Goal: Task Accomplishment & Management: Manage account settings

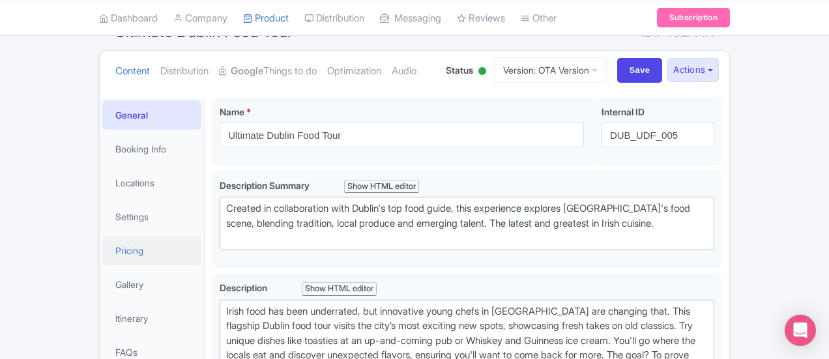
scroll to position [130, 0]
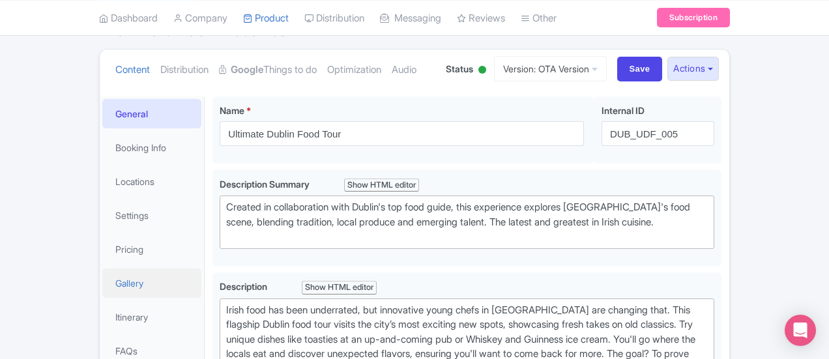
click at [102, 282] on link "Gallery" at bounding box center [151, 282] width 99 height 29
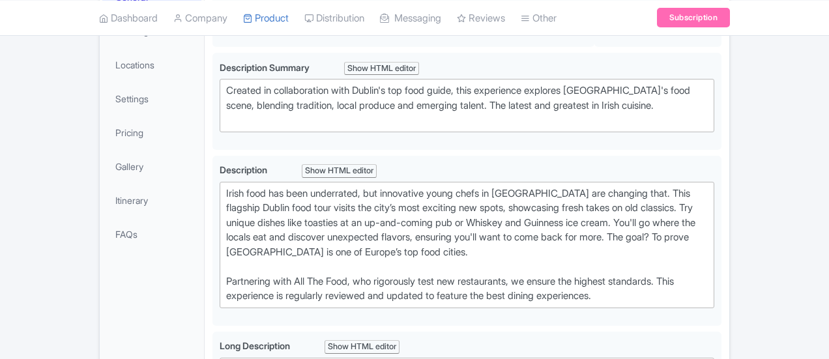
scroll to position [254, 0]
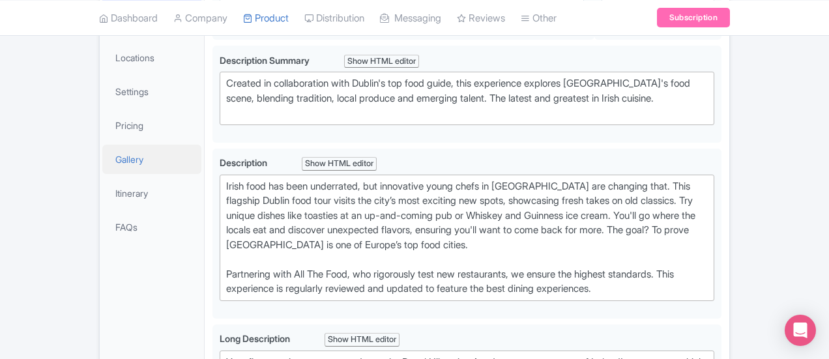
click at [102, 152] on link "Gallery" at bounding box center [151, 159] width 99 height 29
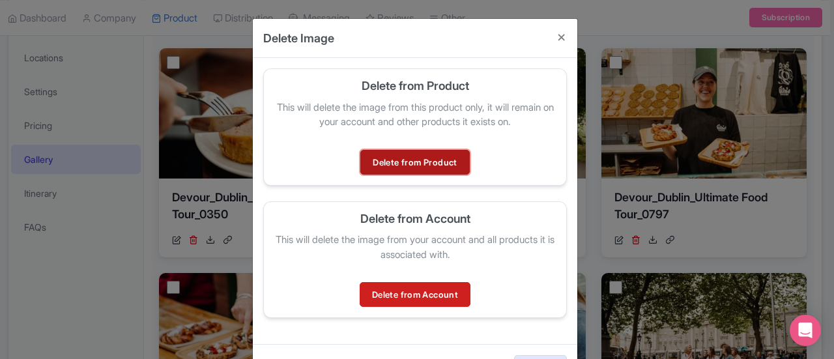
click at [426, 158] on link "Delete from Product" at bounding box center [414, 162] width 109 height 25
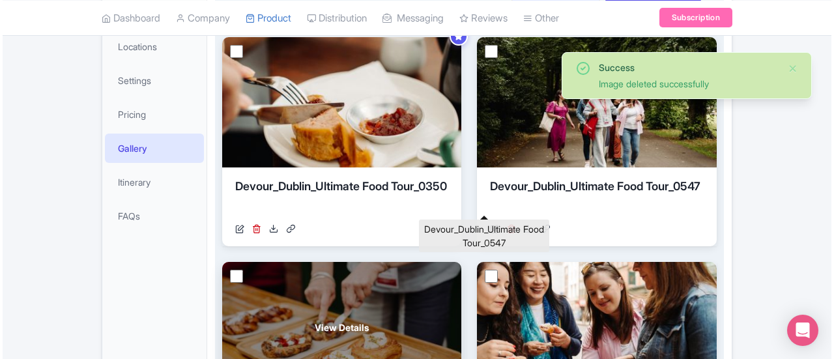
scroll to position [277, 0]
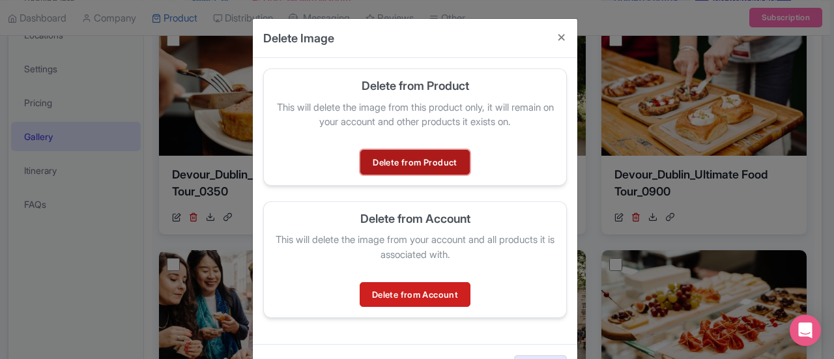
click at [429, 160] on link "Delete from Product" at bounding box center [414, 162] width 109 height 25
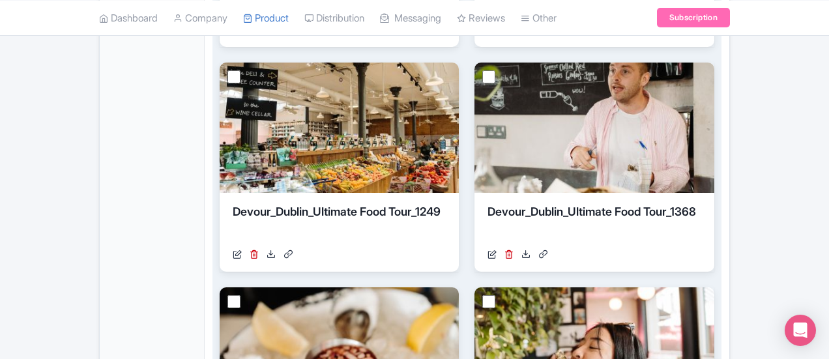
scroll to position [993, 0]
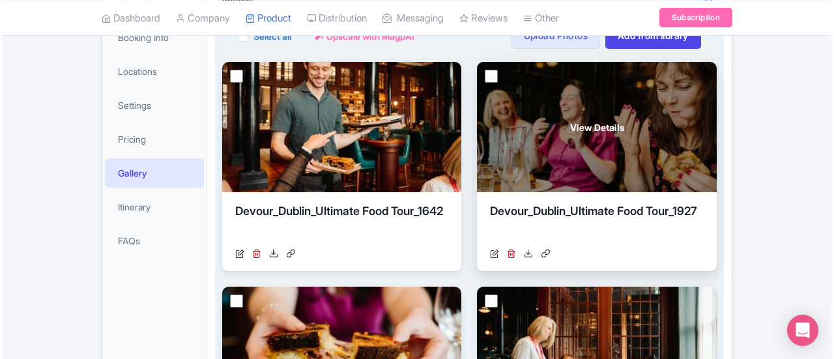
scroll to position [261, 0]
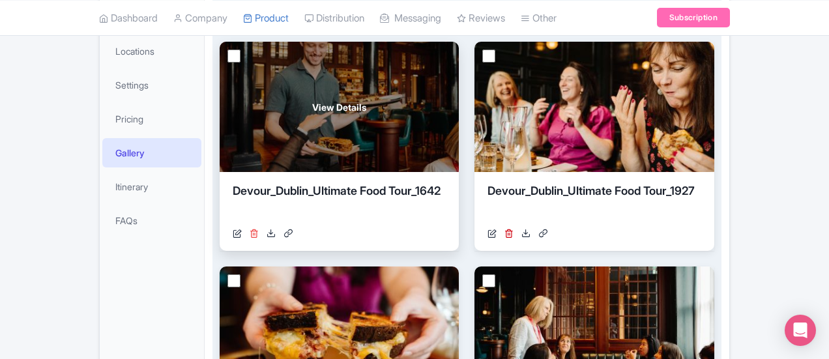
click at [249, 234] on icon at bounding box center [253, 233] width 9 height 9
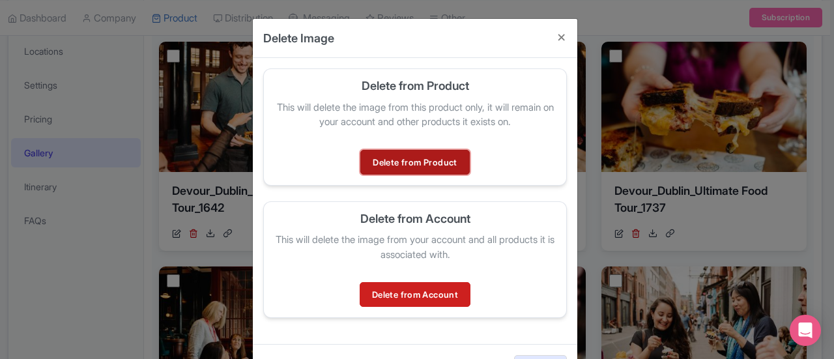
click at [397, 162] on link "Delete from Product" at bounding box center [414, 162] width 109 height 25
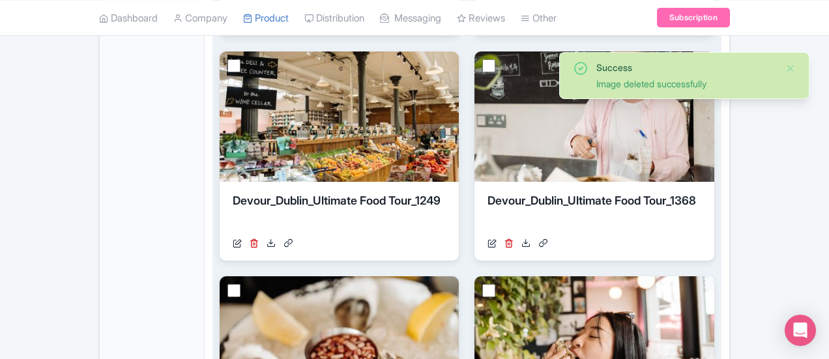
scroll to position [1053, 0]
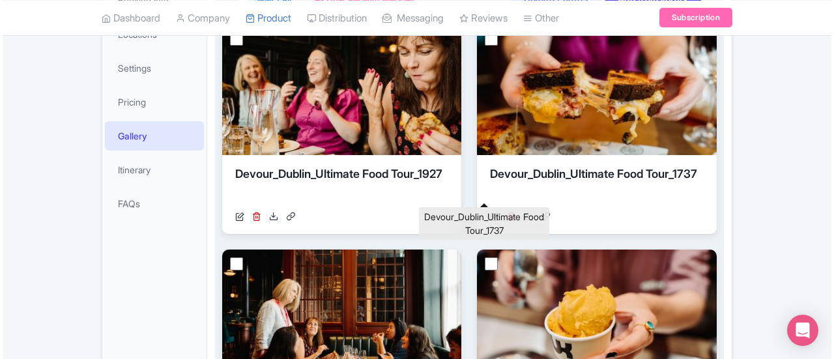
scroll to position [278, 0]
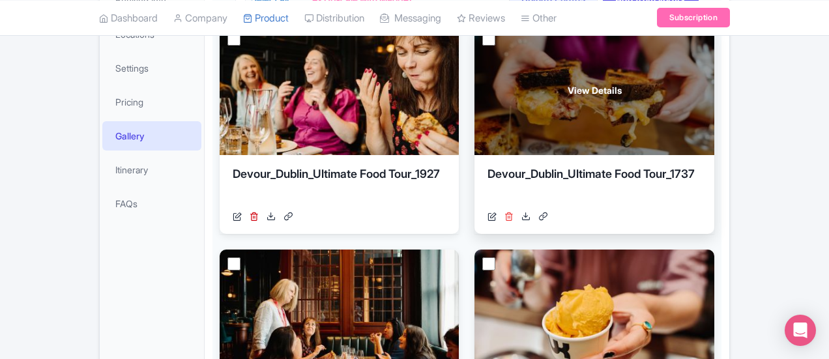
click at [504, 214] on icon at bounding box center [508, 216] width 9 height 9
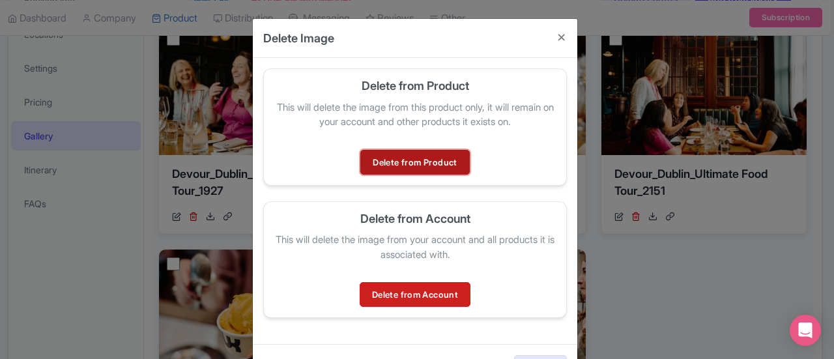
click at [421, 156] on link "Delete from Product" at bounding box center [414, 162] width 109 height 25
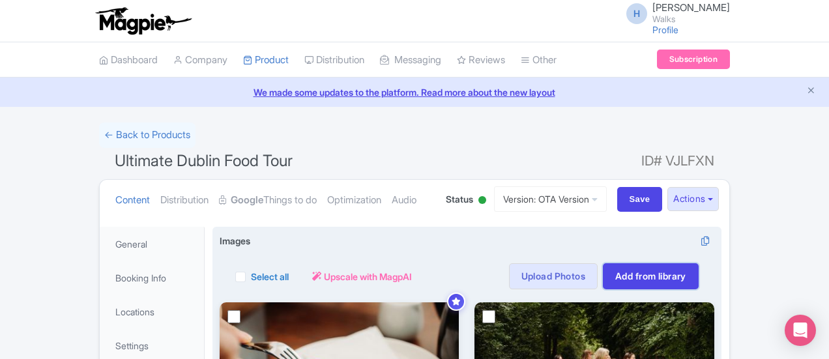
click at [698, 272] on link "Add from library" at bounding box center [651, 276] width 96 height 26
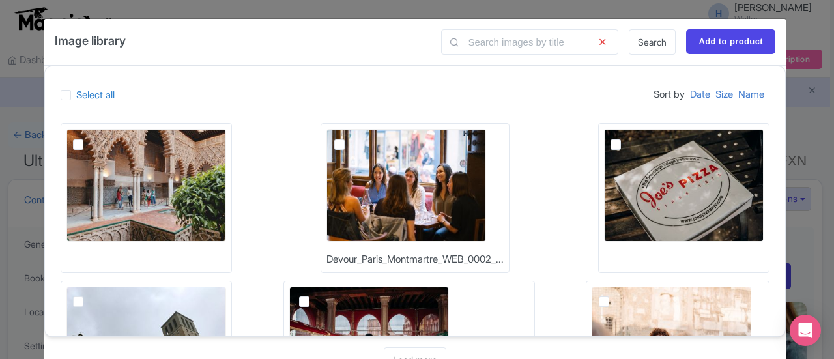
click at [464, 46] on span at bounding box center [454, 41] width 26 height 25
click at [476, 42] on input "text" at bounding box center [529, 41] width 177 height 25
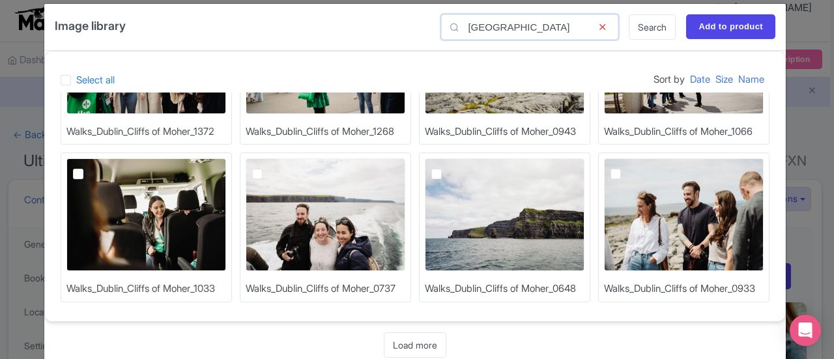
scroll to position [38, 0]
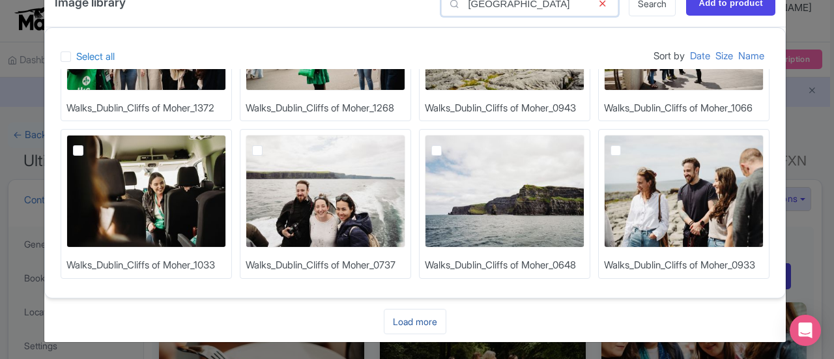
type input "dublin"
click at [403, 316] on link "Load more" at bounding box center [415, 321] width 63 height 25
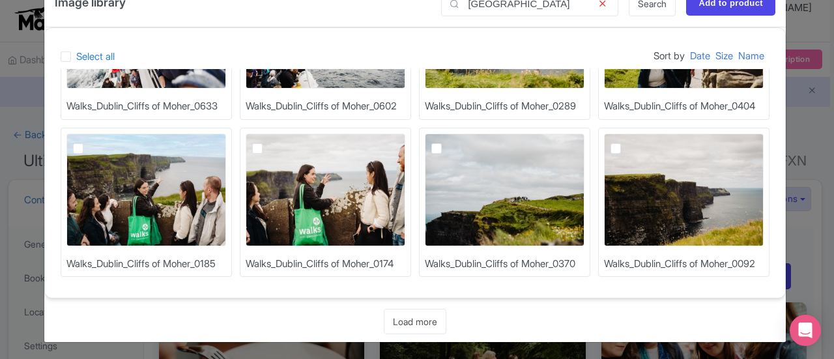
scroll to position [898, 0]
click at [427, 319] on link "Load more" at bounding box center [415, 321] width 63 height 25
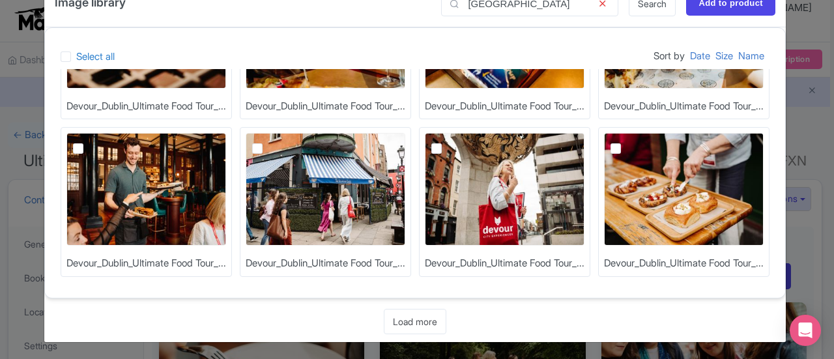
scroll to position [1368, 0]
click at [408, 322] on link "Load more" at bounding box center [415, 321] width 63 height 25
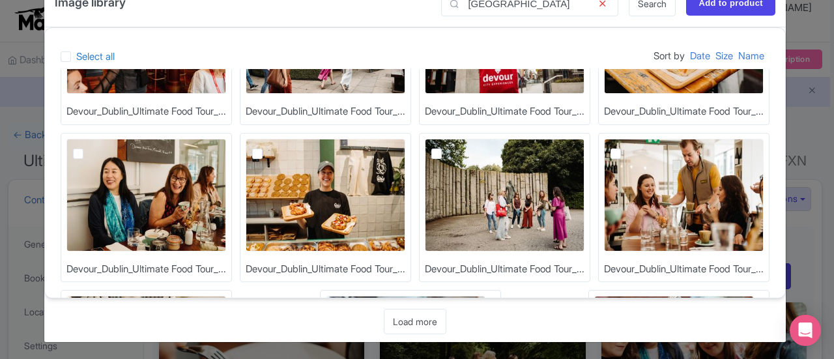
scroll to position [1563, 0]
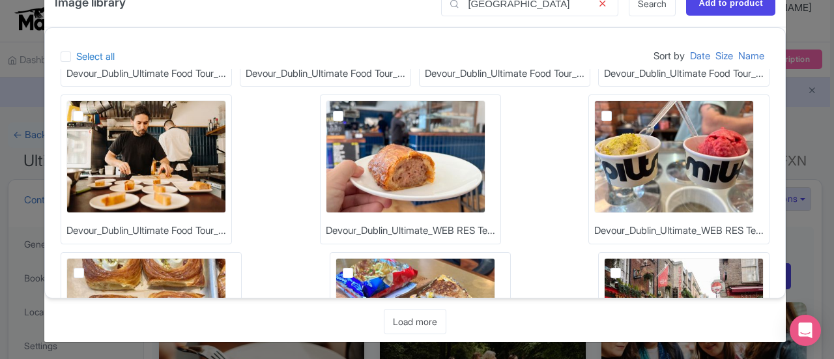
checkbox input "true"
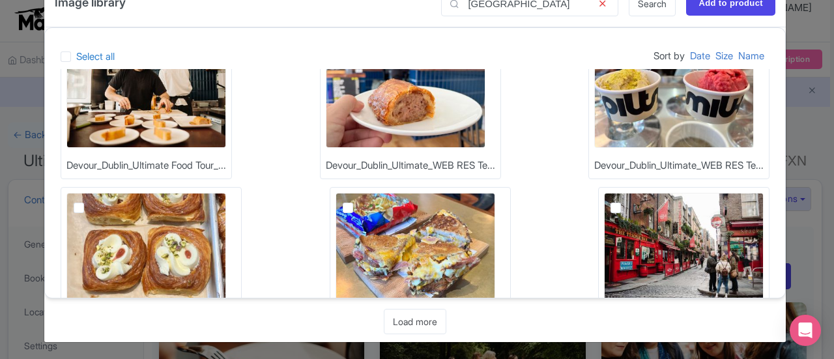
checkbox input "true"
click at [89, 43] on label at bounding box center [89, 43] width 0 height 0
click at [97, 44] on input "checkbox" at bounding box center [93, 39] width 8 height 8
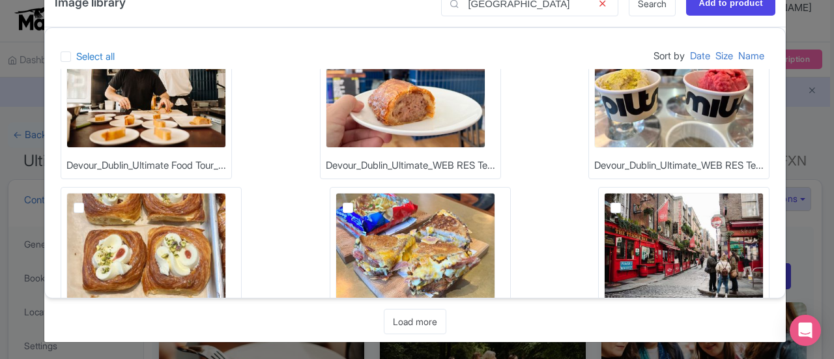
checkbox input "true"
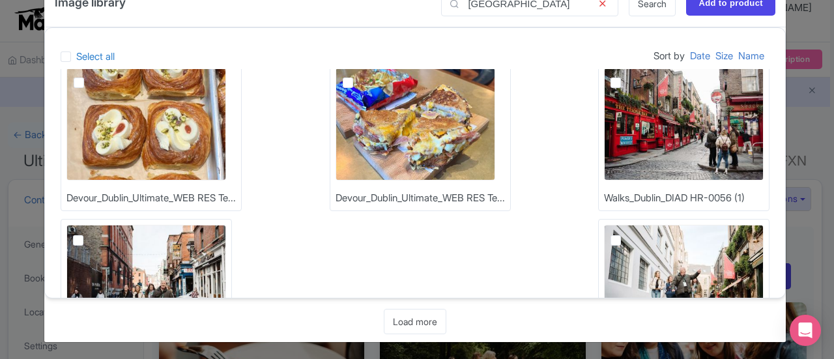
scroll to position [1759, 0]
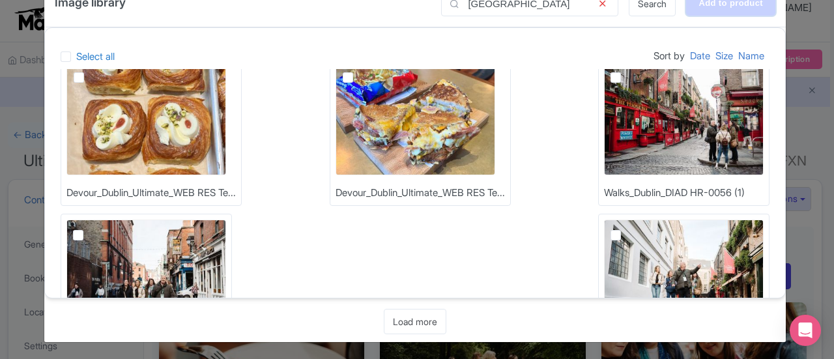
click at [732, 7] on input "Add to product" at bounding box center [730, 3] width 89 height 25
type input "Adding..."
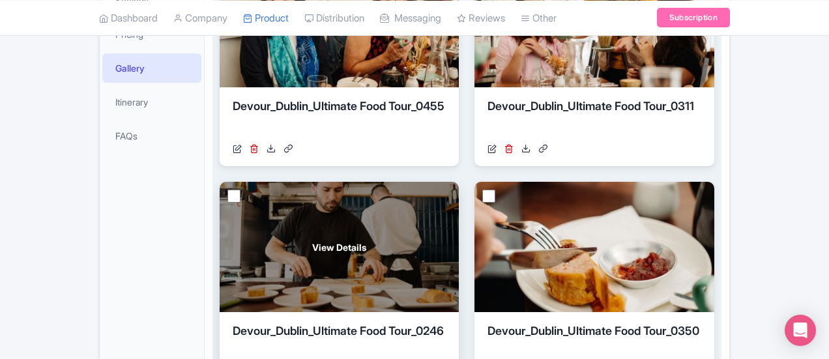
scroll to position [141, 0]
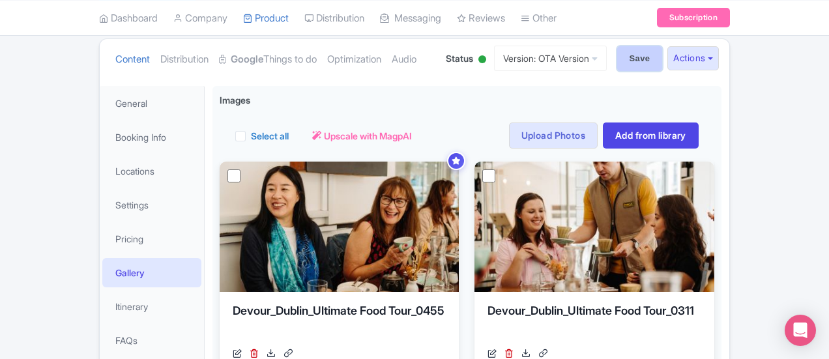
click at [662, 58] on input "Save" at bounding box center [640, 58] width 46 height 25
type input "Saving..."
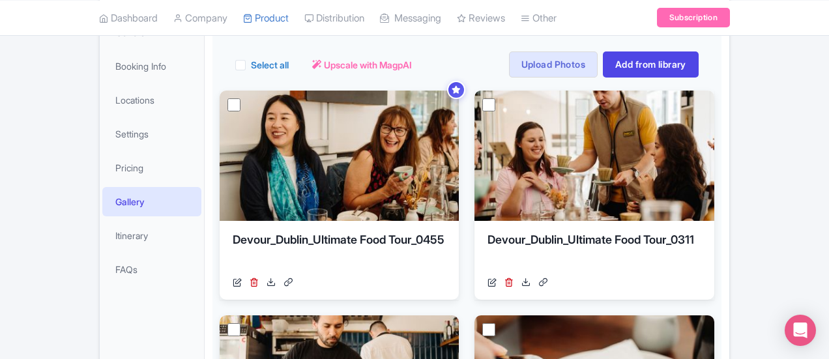
scroll to position [212, 0]
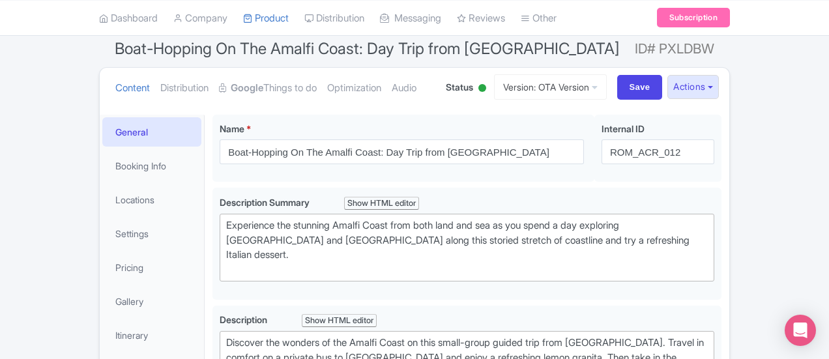
scroll to position [130, 0]
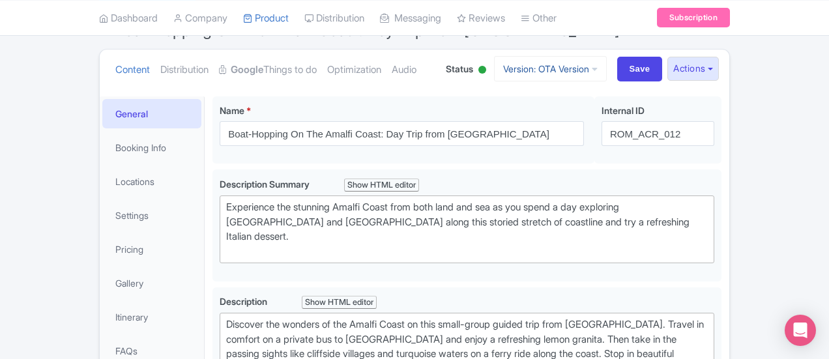
click at [606, 68] on link "Version: OTA Version" at bounding box center [550, 68] width 113 height 25
click at [614, 134] on link "TW Version" at bounding box center [552, 140] width 124 height 20
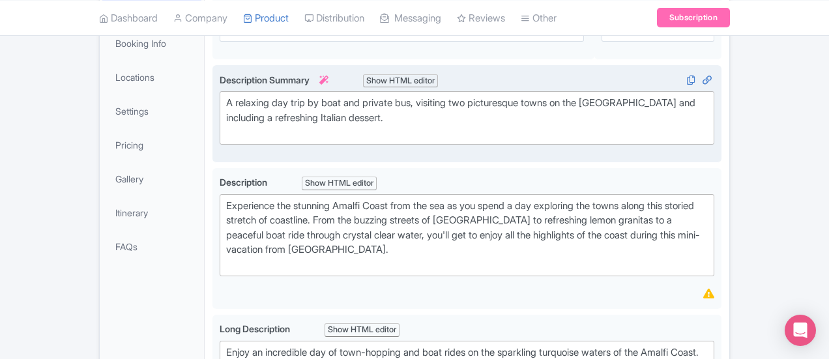
scroll to position [195, 0]
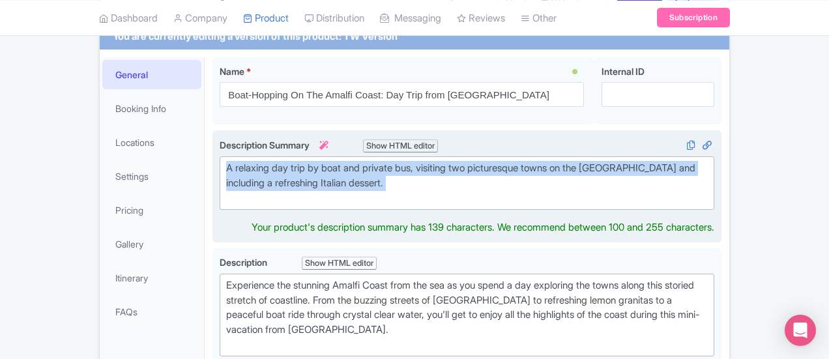
drag, startPoint x: 163, startPoint y: 170, endPoint x: 531, endPoint y: 196, distance: 369.0
click at [531, 196] on trix-editor "A relaxing day trip by boat and private bus, visiting two picturesque towns on …" at bounding box center [467, 182] width 494 height 53
type trix-editor "<div>A relaxing day trip by boat and private bus, visiting two picturesque town…"
copy div "A relaxing day trip by boat and private bus, visiting two picturesque towns on …"
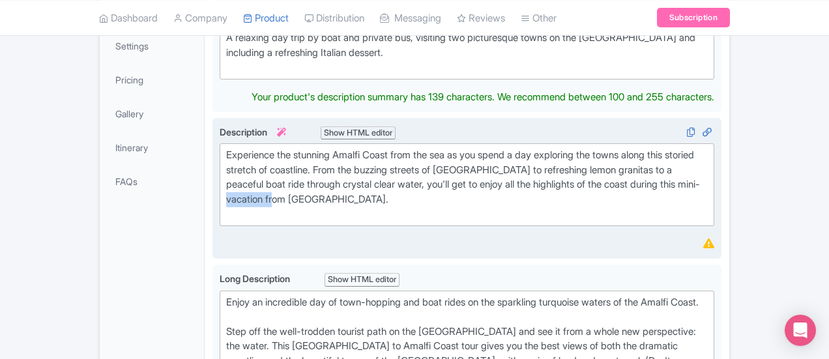
scroll to position [311, 0]
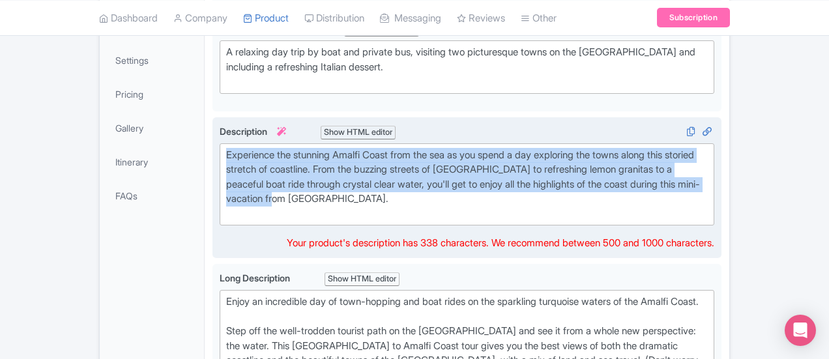
drag, startPoint x: 346, startPoint y: 180, endPoint x: 163, endPoint y: 143, distance: 186.8
click at [220, 143] on trix-editor "Experience the stunning Amalfi Coast from the sea as you spend a day exploring …" at bounding box center [467, 184] width 494 height 83
type trix-editor "<div>Experience the stunning Amalfi Coast from the sea as you spend a day explo…"
copy div "Experience the stunning Amalfi Coast from the sea as you spend a day exploring …"
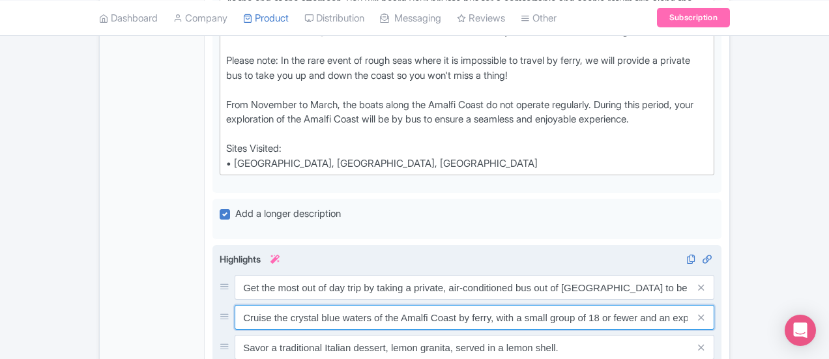
scroll to position [0, 10]
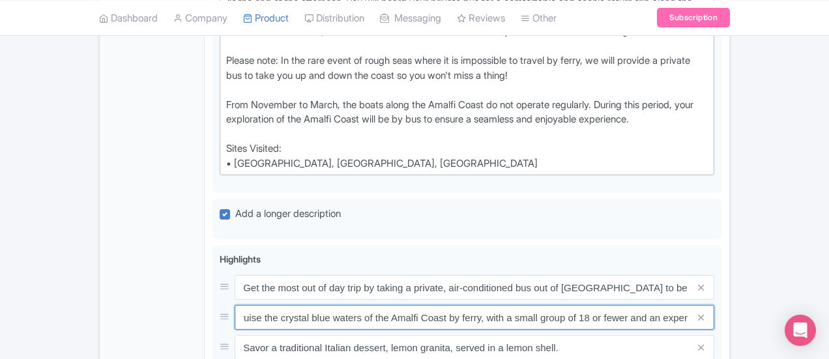
drag, startPoint x: 180, startPoint y: 248, endPoint x: 819, endPoint y: 276, distance: 639.7
click at [729, 276] on div "Boat-Hopping On The Amalfi Coast: Day Trip from Rome Name * i Boat-Hopping On T…" at bounding box center [467, 60] width 524 height 1557
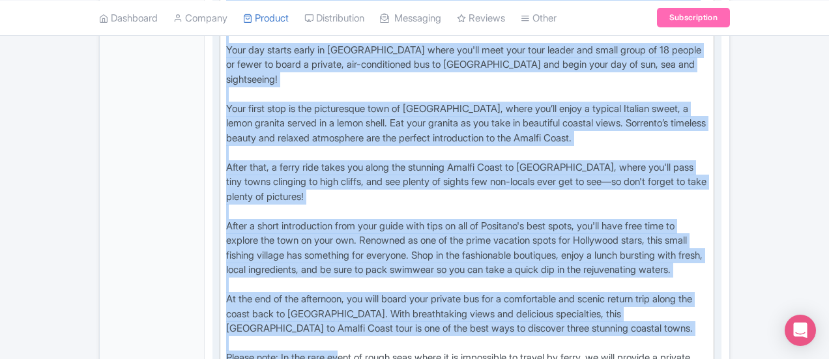
scroll to position [702, 0]
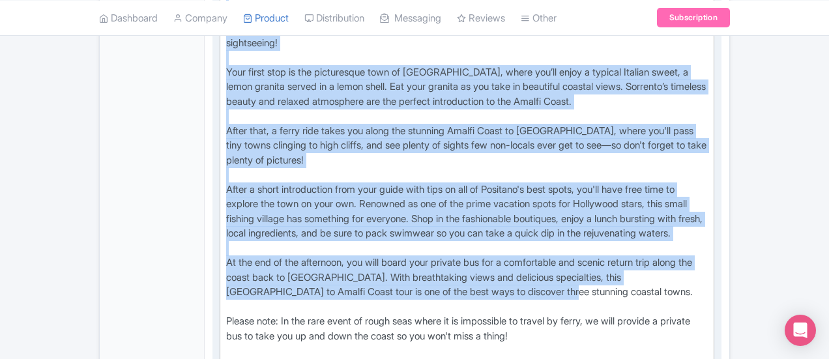
drag, startPoint x: 165, startPoint y: 175, endPoint x: 193, endPoint y: 226, distance: 58.0
click at [226, 226] on div "Enjoy an incredible day of town-hopping and boat rides on the sparkling turquoi…" at bounding box center [466, 168] width 481 height 528
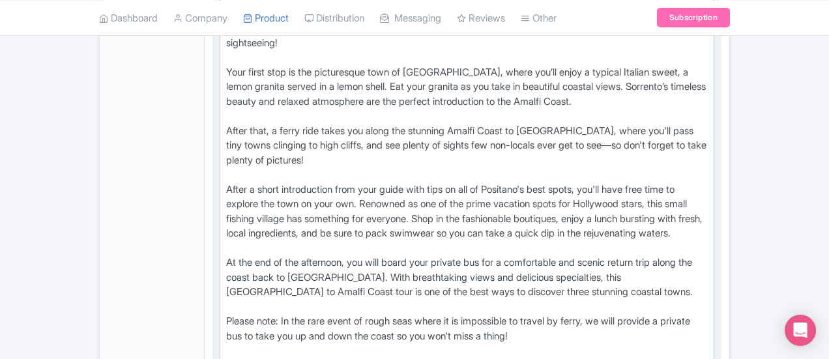
drag, startPoint x: 266, startPoint y: 234, endPoint x: 211, endPoint y: 223, distance: 55.8
click at [264, 234] on div "Enjoy an incredible day of town-hopping and boat rides on the sparkling turquoi…" at bounding box center [466, 168] width 481 height 528
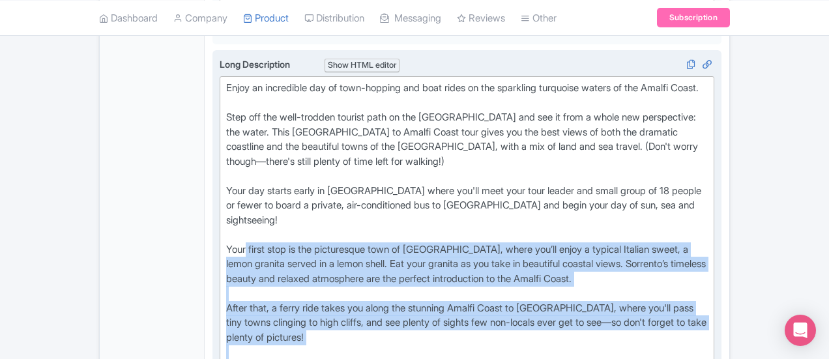
scroll to position [507, 0]
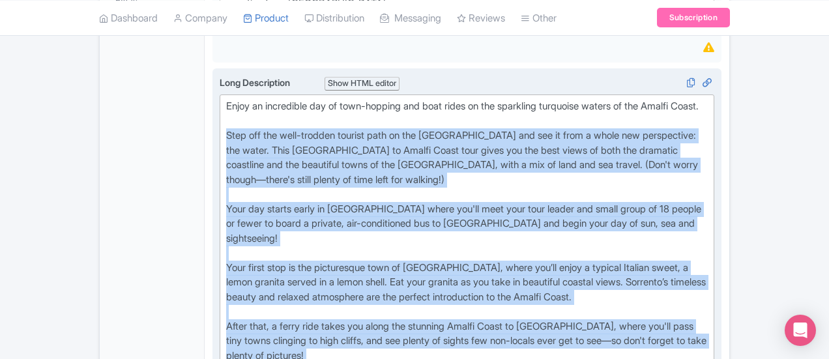
drag, startPoint x: 197, startPoint y: 225, endPoint x: 167, endPoint y: 111, distance: 117.4
click at [226, 111] on div "Enjoy an incredible day of town-hopping and boat rides on the sparkling turquoi…" at bounding box center [466, 363] width 481 height 528
type trix-editor "<div>Enjoy an incredible day of town-hopping and boat rides on the sparkling tu…"
copy div "Step off the well-trodden tourist path on the Amalfi Coast and see it from a wh…"
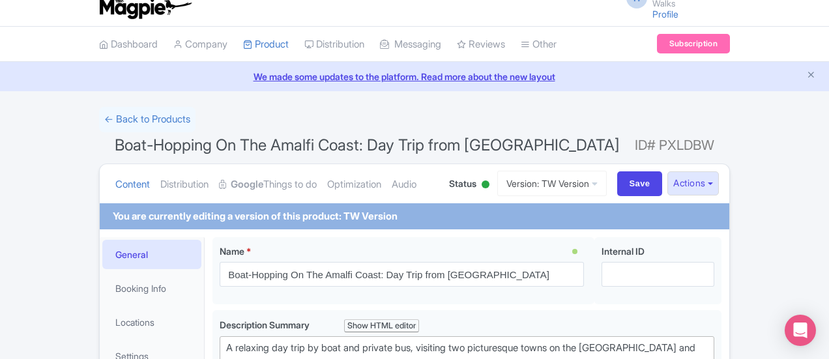
scroll to position [0, 0]
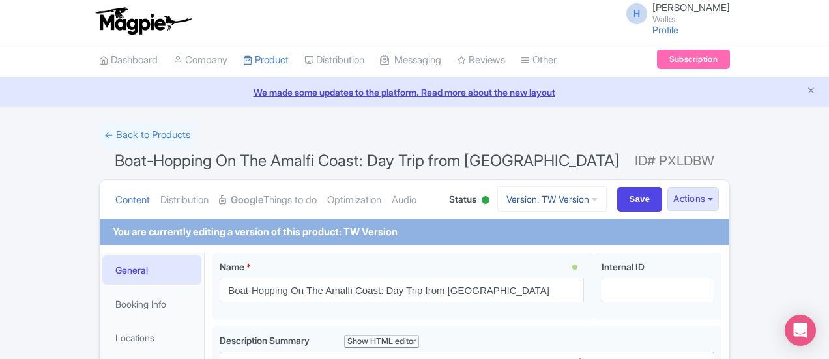
click at [606, 209] on link "Version: TW Version" at bounding box center [551, 198] width 109 height 25
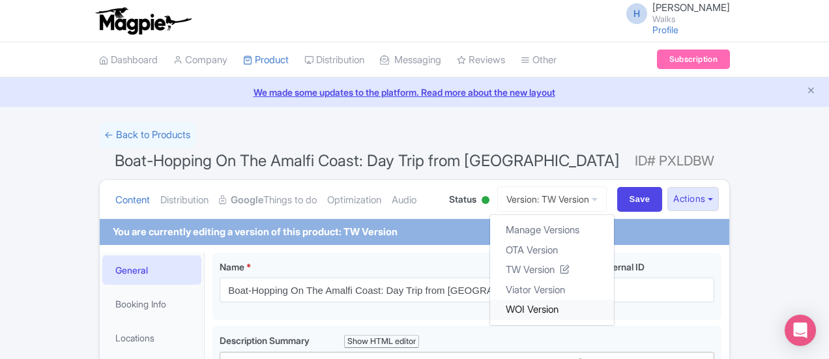
click at [614, 311] on link "WOI Version" at bounding box center [552, 310] width 124 height 20
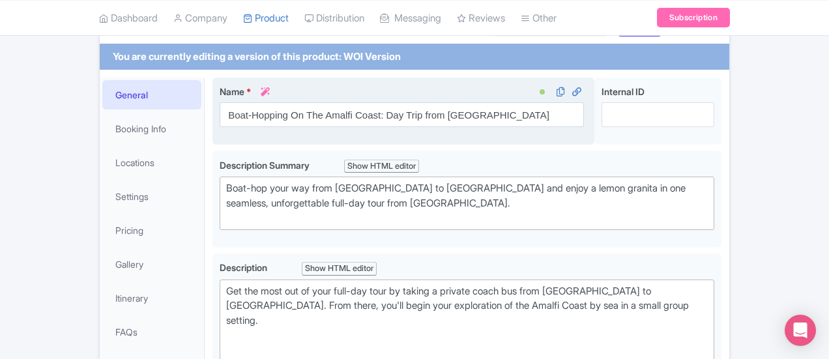
scroll to position [195, 0]
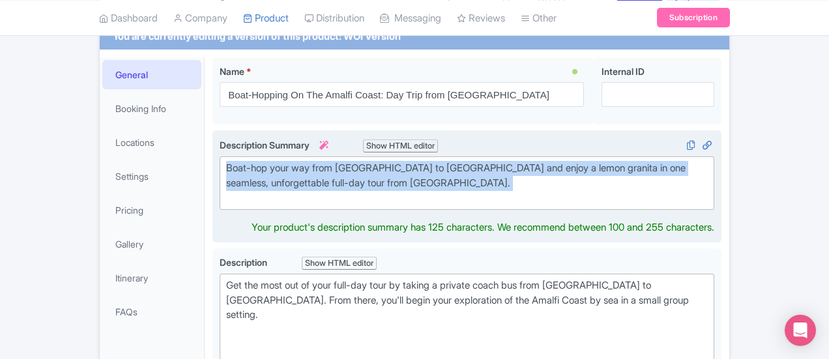
drag, startPoint x: 167, startPoint y: 166, endPoint x: 676, endPoint y: 191, distance: 509.4
click at [676, 191] on trix-editor "Boat-hop your way from [GEOGRAPHIC_DATA] to [GEOGRAPHIC_DATA] and enjoy a lemon…" at bounding box center [467, 182] width 494 height 53
type trix-editor "<div>Boat-hop your way from [GEOGRAPHIC_DATA] to [GEOGRAPHIC_DATA] and enjoy a …"
copy div "Boat-hop your way from [GEOGRAPHIC_DATA] to [GEOGRAPHIC_DATA] and enjoy a lemon…"
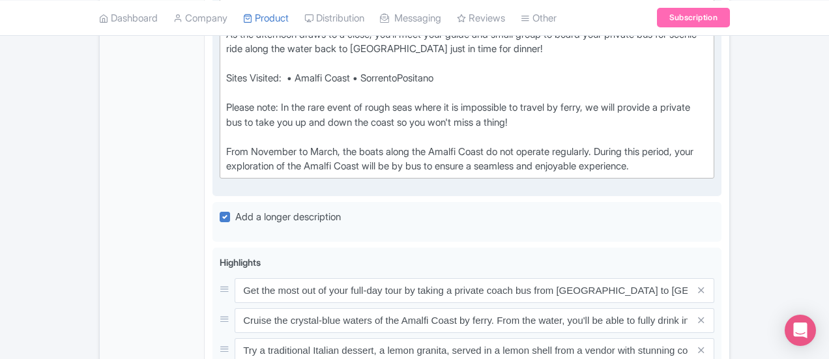
scroll to position [1368, 0]
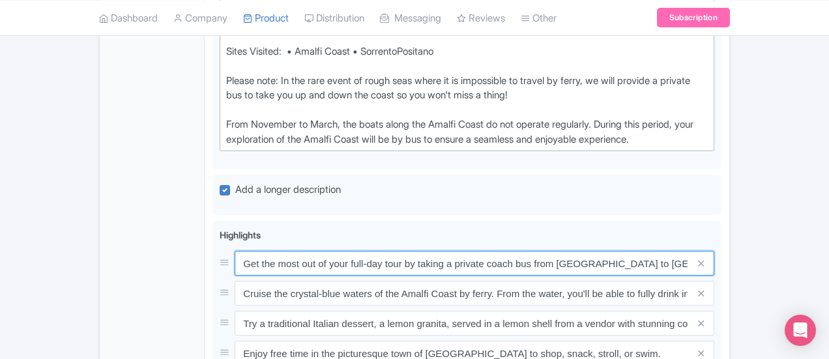
drag, startPoint x: 182, startPoint y: 152, endPoint x: 823, endPoint y: 153, distance: 641.0
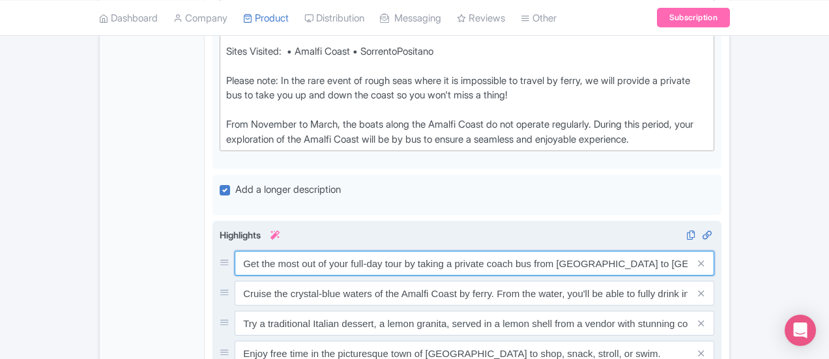
drag, startPoint x: 559, startPoint y: 134, endPoint x: 533, endPoint y: 134, distance: 26.1
click at [559, 251] on input "Get the most out of your full-day tour by taking a private coach bus from [GEOG…" at bounding box center [474, 263] width 479 height 25
click at [328, 251] on input "Get the most out of your full-day tour by taking a private coach bus from [GEOG…" at bounding box center [474, 263] width 479 height 25
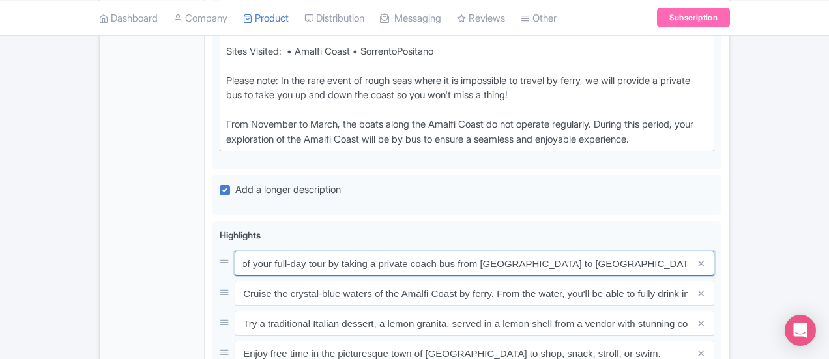
scroll to position [0, 91]
drag, startPoint x: 184, startPoint y: 136, endPoint x: 833, endPoint y: 145, distance: 649.5
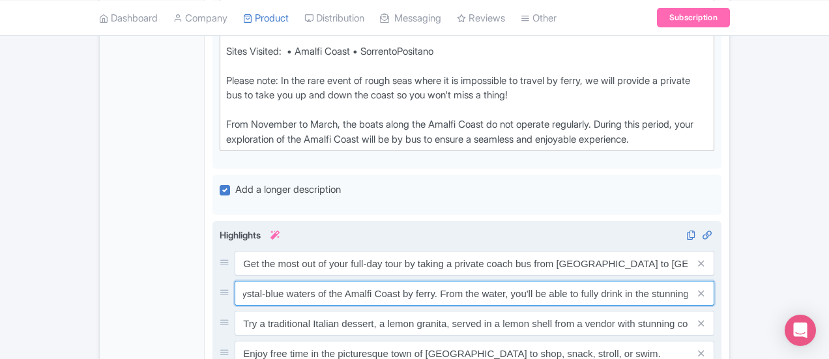
scroll to position [0, 145]
drag, startPoint x: 530, startPoint y: 169, endPoint x: 805, endPoint y: 166, distance: 274.3
click at [714, 281] on div "Cruise the crystal-blue waters of the Amalfi Coast by ferry. From the water, yo…" at bounding box center [474, 293] width 479 height 25
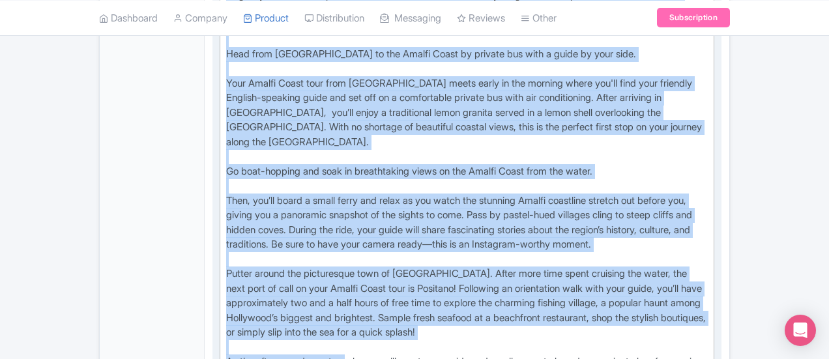
scroll to position [1042, 0]
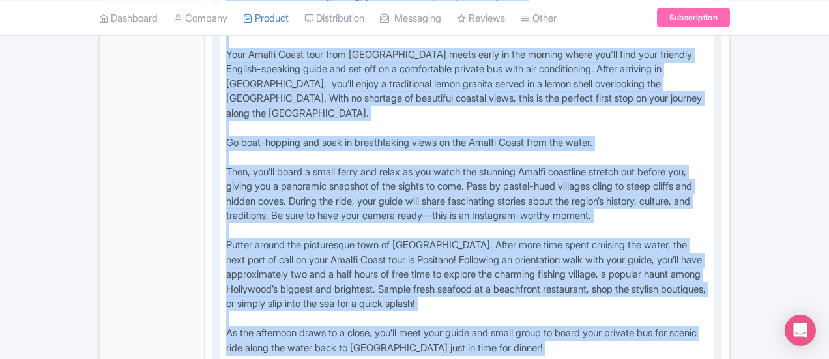
drag, startPoint x: 163, startPoint y: 186, endPoint x: 292, endPoint y: 225, distance: 135.6
click at [292, 229] on trix-editor "Spend the perfect day on the Amalfi Coast on a carefully curated tour from Rome…" at bounding box center [467, 142] width 494 height 669
drag, startPoint x: 446, startPoint y: 184, endPoint x: 453, endPoint y: 170, distance: 16.0
click at [447, 184] on div "Spend the perfect day on the Amalfi Coast on a carefully curated tour from Rome…" at bounding box center [466, 143] width 481 height 660
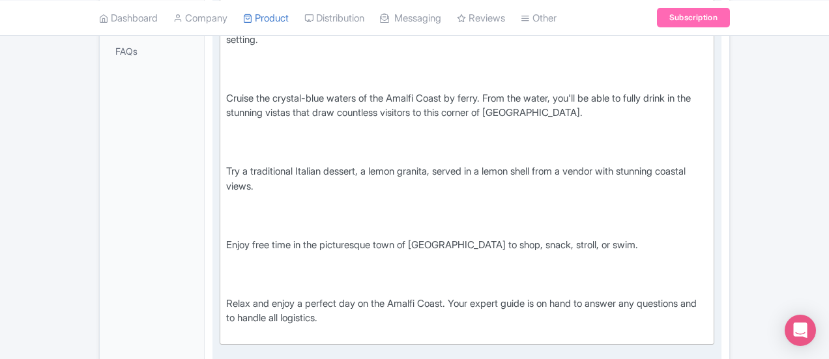
click at [491, 238] on div "Enjoy free time in the picturesque town of Positano to shop, snack, stroll, or …" at bounding box center [466, 252] width 481 height 29
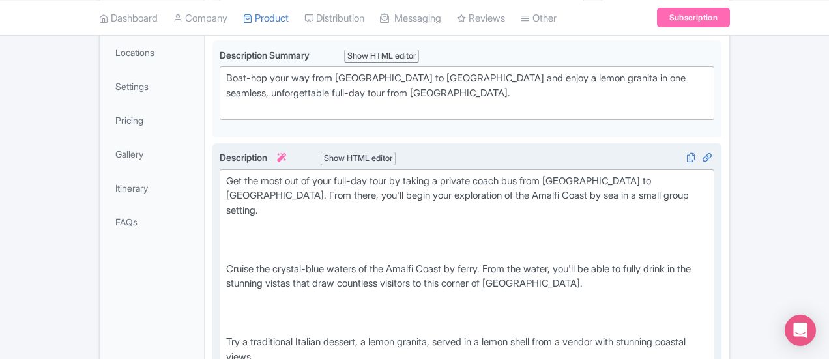
scroll to position [275, 0]
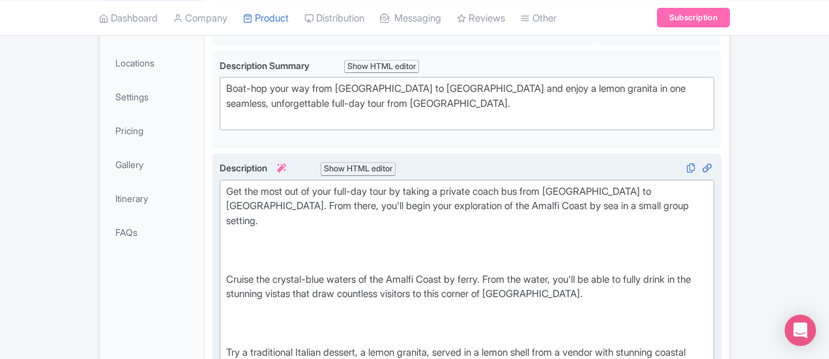
drag, startPoint x: 777, startPoint y: 254, endPoint x: 158, endPoint y: 176, distance: 623.8
click at [220, 180] on trix-editor "Get the most out of your full-day tour by taking a private coach bus from Rome …" at bounding box center [467, 353] width 494 height 347
type trix-editor "<div>Get the most out of your full-day tour by taking a private coach bus from …"
copy trix-editor "Get the most out of your full-day tour by taking a private coach bus from Rome …"
click at [343, 243] on div at bounding box center [466, 257] width 481 height 29
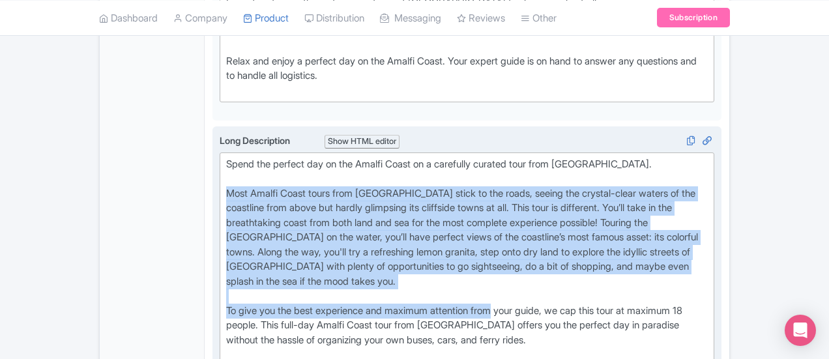
scroll to position [717, 0]
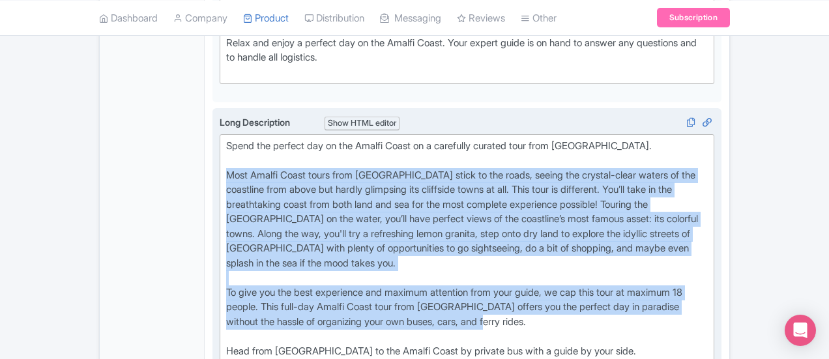
drag, startPoint x: 165, startPoint y: 188, endPoint x: 778, endPoint y: 225, distance: 613.5
copy div "Most Amalfi Coast tours from Rome stick to the roads, seeing the crystal-clear …"
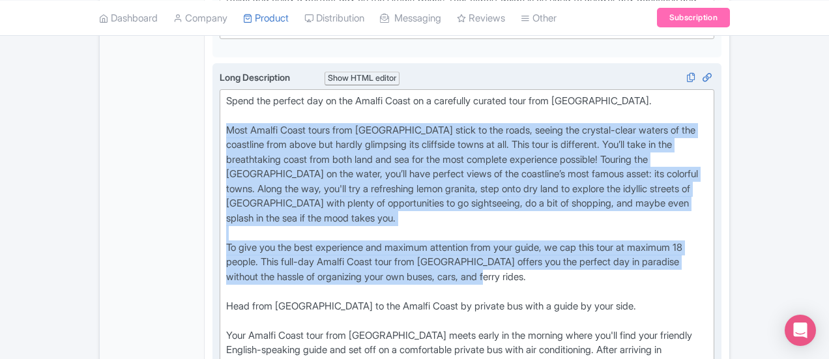
scroll to position [782, 0]
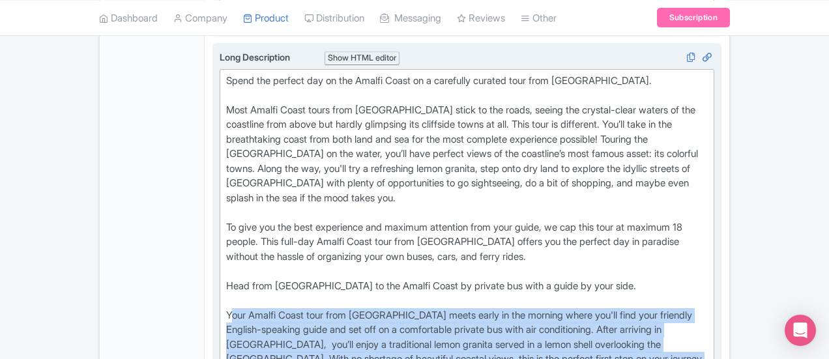
drag, startPoint x: 167, startPoint y: 220, endPoint x: 206, endPoint y: 264, distance: 59.5
copy div "Your Amalfi Coast tour from Rome meets early in the morning where you'll find y…"
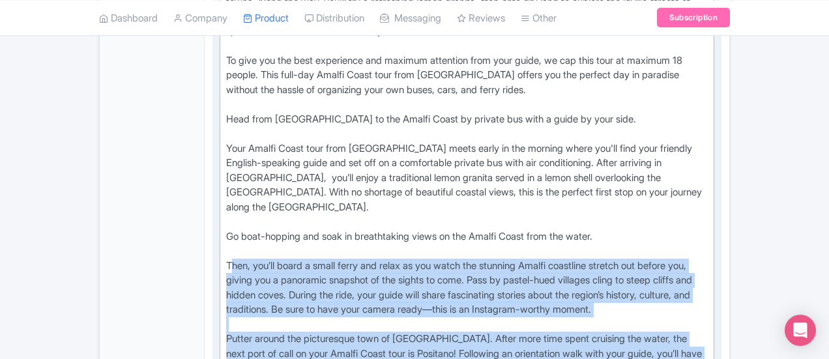
scroll to position [977, 0]
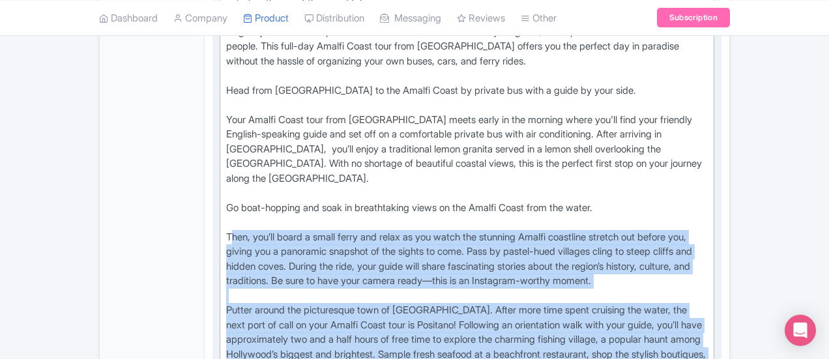
drag, startPoint x: 170, startPoint y: 187, endPoint x: 362, endPoint y: 287, distance: 216.2
click at [362, 287] on div "Spend the perfect day on the Amalfi Coast on a carefully curated tour from Rome…" at bounding box center [466, 208] width 481 height 660
copy div "Then, you’ll board a small ferry and relax as you watch the stunning Amalfi coa…"
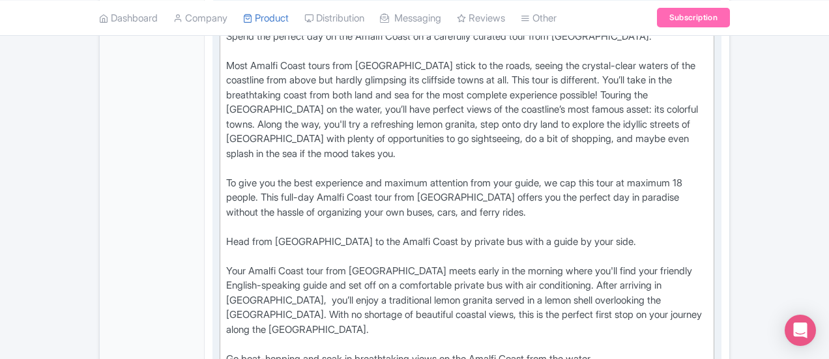
scroll to position [847, 0]
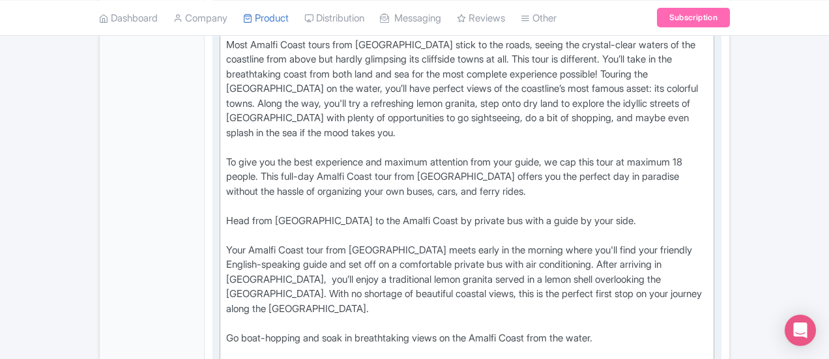
click at [340, 246] on div "Spend the perfect day on the Amalfi Coast on a carefully curated tour from Rome…" at bounding box center [466, 338] width 481 height 660
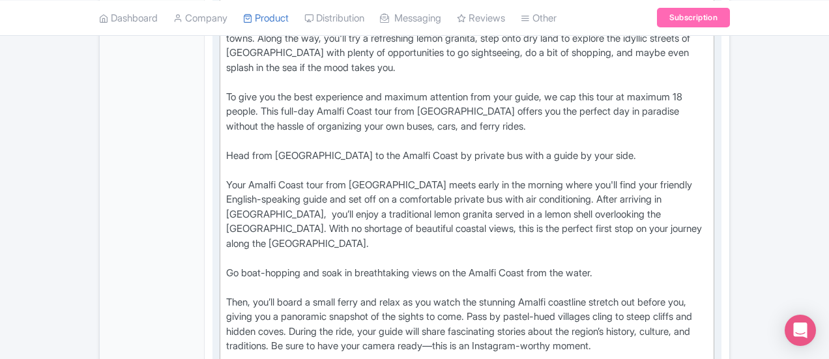
scroll to position [977, 0]
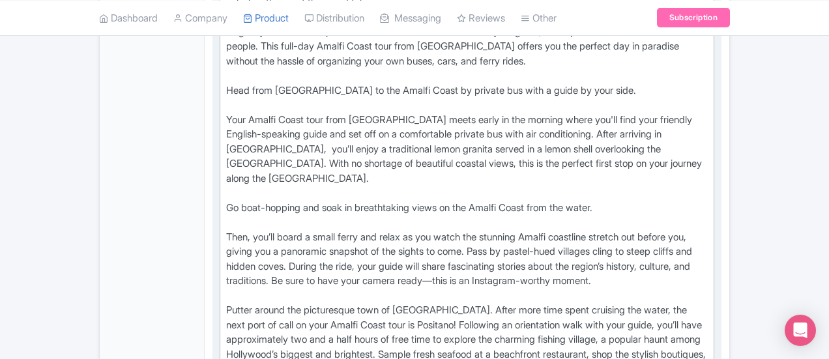
drag, startPoint x: 169, startPoint y: 123, endPoint x: 256, endPoint y: 171, distance: 99.1
click at [256, 171] on div "Spend the perfect day on the Amalfi Coast on a carefully curated tour from Rome…" at bounding box center [466, 208] width 481 height 660
copy div "Then, you’ll board a small ferry and relax as you watch the stunning Amalfi coa…"
click at [245, 174] on div "Spend the perfect day on the Amalfi Coast on a carefully curated tour from Rome…" at bounding box center [466, 208] width 481 height 660
drag, startPoint x: 273, startPoint y: 97, endPoint x: 169, endPoint y: 101, distance: 103.6
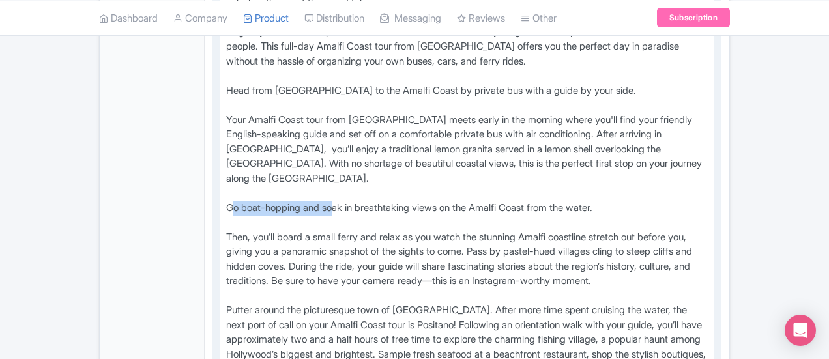
click at [226, 101] on div "Spend the perfect day on the Amalfi Coast on a carefully curated tour from Rome…" at bounding box center [466, 208] width 481 height 660
type trix-editor "<div>Spend the perfect day on the Amalfi Coast on a carefully curated tour from…"
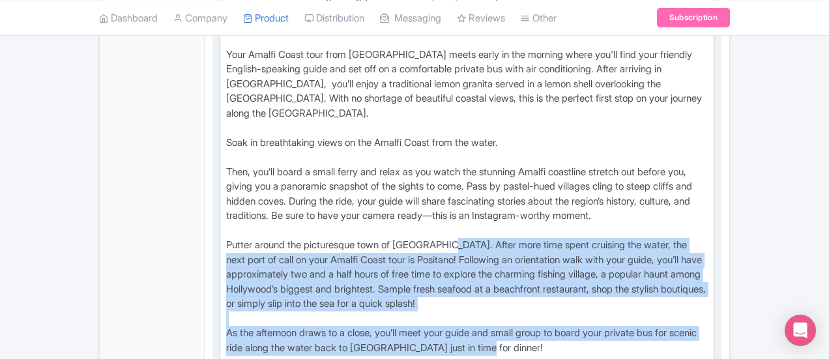
drag, startPoint x: 391, startPoint y: 135, endPoint x: 358, endPoint y: 216, distance: 87.1
click at [358, 216] on div "Spend the perfect day on the Amalfi Coast on a carefully curated tour from Rome…" at bounding box center [466, 143] width 481 height 660
copy div "After more time spent cruising the water, the next port of call on your Amalfi …"
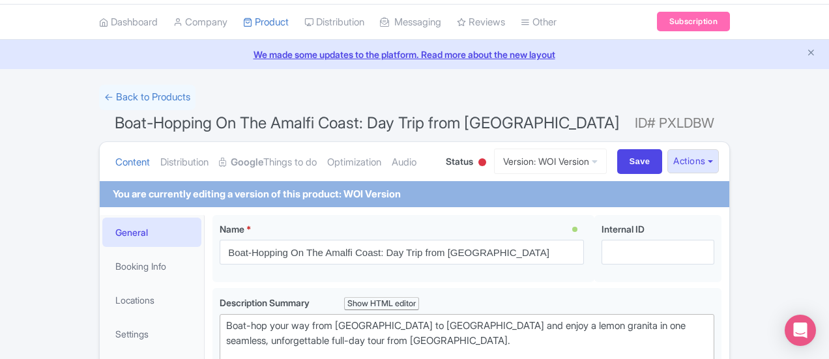
scroll to position [0, 0]
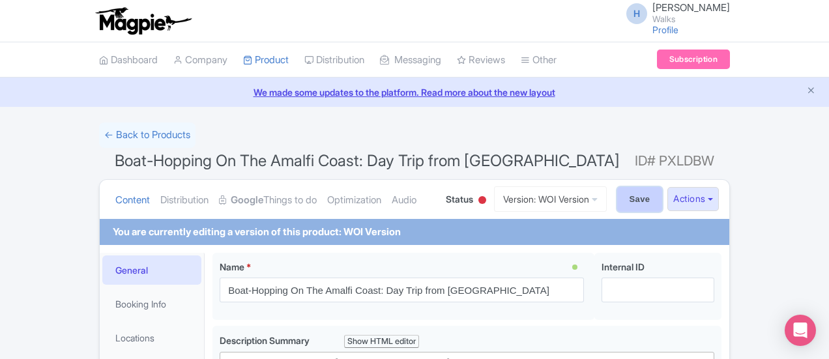
click at [662, 197] on input "Save" at bounding box center [640, 199] width 46 height 25
type input "Saving..."
click at [606, 195] on link "Version: WOI Version" at bounding box center [550, 198] width 113 height 25
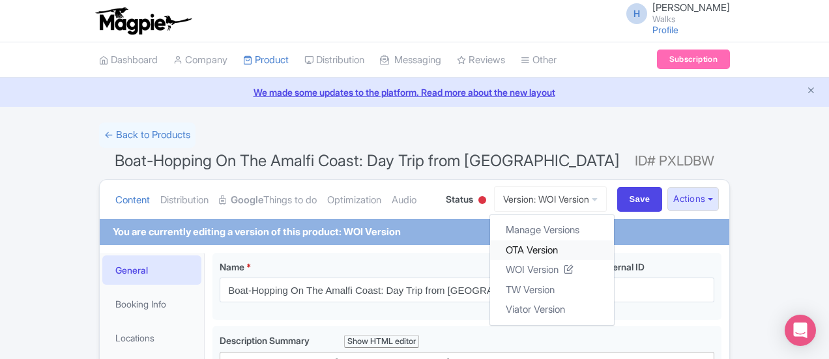
click at [614, 242] on link "OTA Version" at bounding box center [552, 250] width 124 height 20
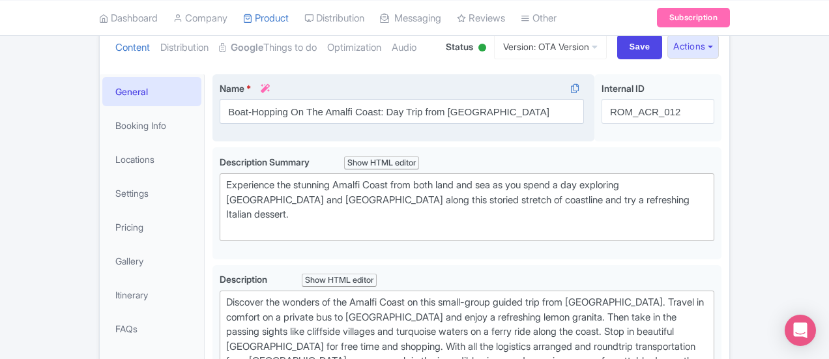
scroll to position [195, 0]
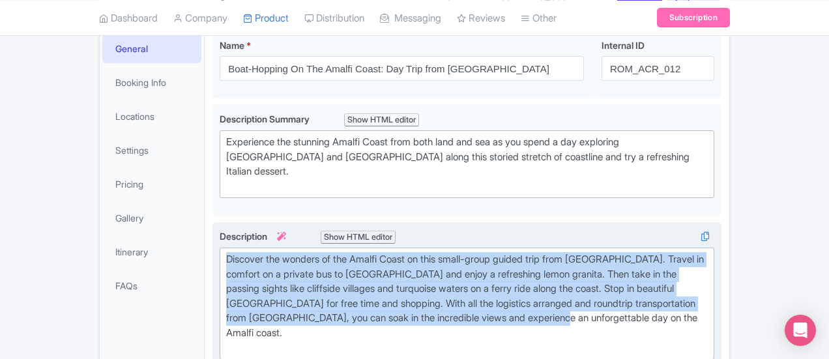
drag, startPoint x: 566, startPoint y: 287, endPoint x: 164, endPoint y: 236, distance: 405.8
click at [220, 248] on trix-editor "Discover the wonders of the Amalfi Coast on this small-group guided trip from […" at bounding box center [467, 304] width 494 height 112
type trix-editor "<div>Discover the wonders of the Amalfi Coast on this small-group guided trip f…"
copy div "Discover the wonders of the Amalfi Coast on this small-group guided trip from […"
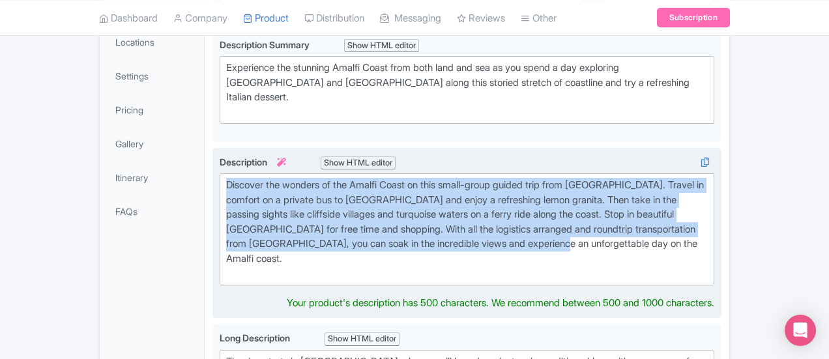
scroll to position [391, 0]
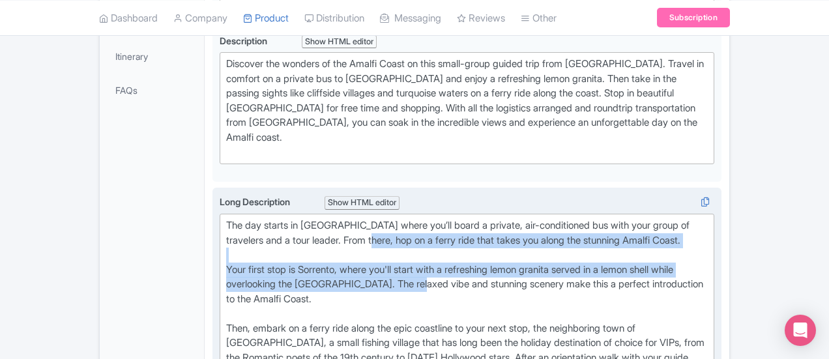
drag, startPoint x: 165, startPoint y: 189, endPoint x: 205, endPoint y: 213, distance: 46.5
click at [226, 227] on div "The day starts in [GEOGRAPHIC_DATA] where you’ll board a private, air-condition…" at bounding box center [466, 335] width 481 height 235
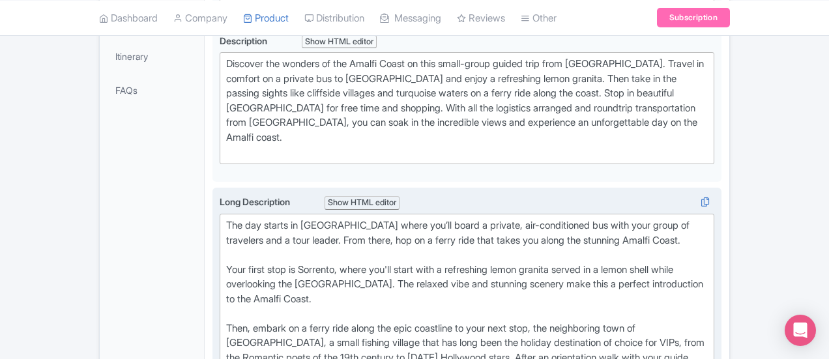
click at [226, 218] on div "The day starts in [GEOGRAPHIC_DATA] where you’ll board a private, air-condition…" at bounding box center [466, 335] width 481 height 235
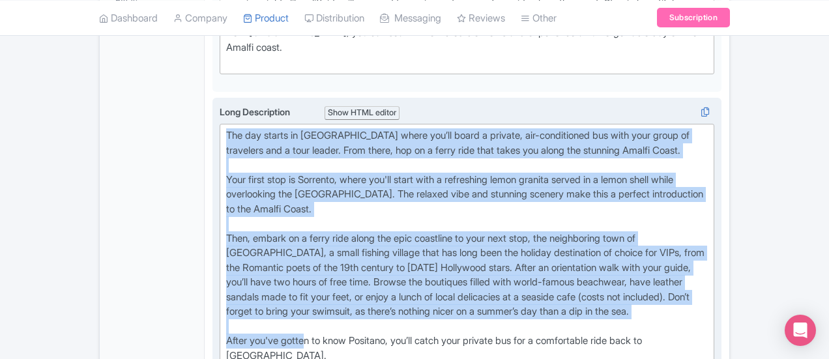
scroll to position [521, 0]
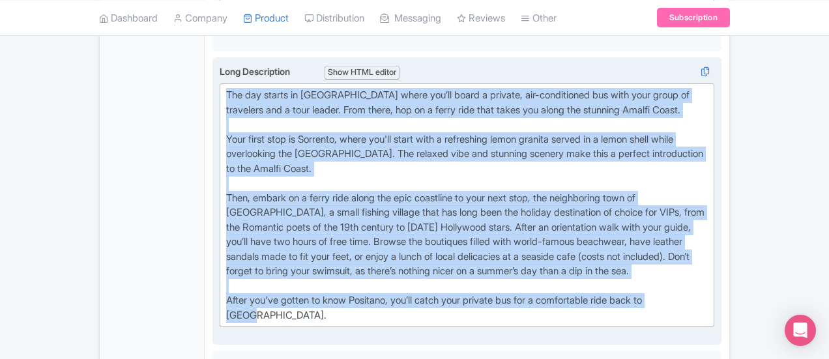
drag, startPoint x: 164, startPoint y: 174, endPoint x: 674, endPoint y: 235, distance: 513.1
click at [674, 235] on div "Long Description i Show HTML editor Bold Italic Strikethrough Link Heading Quot…" at bounding box center [467, 200] width 494 height 273
type trix-editor "<lor>Ips dol sitame co Adip elits doe’te incid u laboree, dol-magnaaliqua eni a…"
copy div "Lor ips dolors am Cons adipi eli’se doeiu t incidid, utl-etdoloremag ali enim a…"
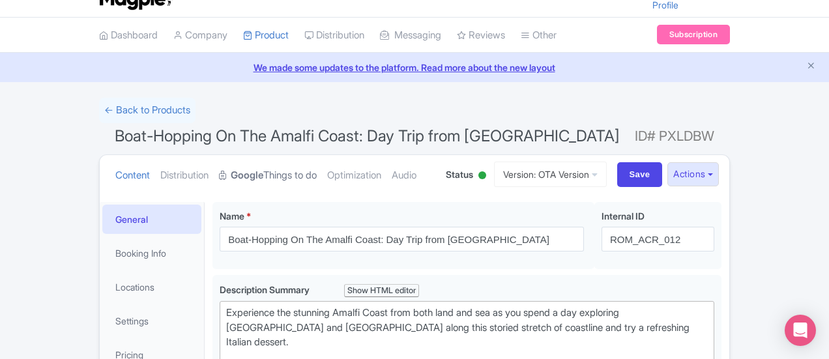
scroll to position [0, 0]
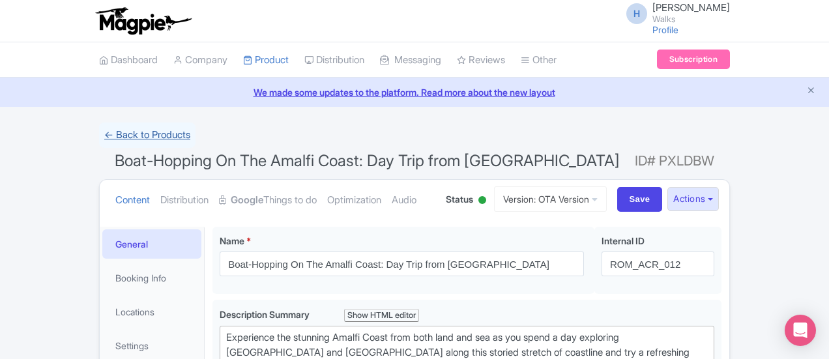
click at [99, 132] on link "← Back to Products" at bounding box center [147, 134] width 96 height 25
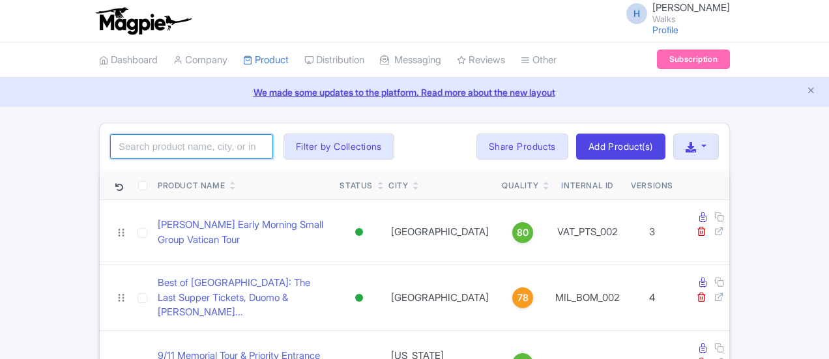
drag, startPoint x: 0, startPoint y: 0, endPoint x: 104, endPoint y: 149, distance: 181.6
click at [110, 149] on input "search" at bounding box center [191, 146] width 163 height 25
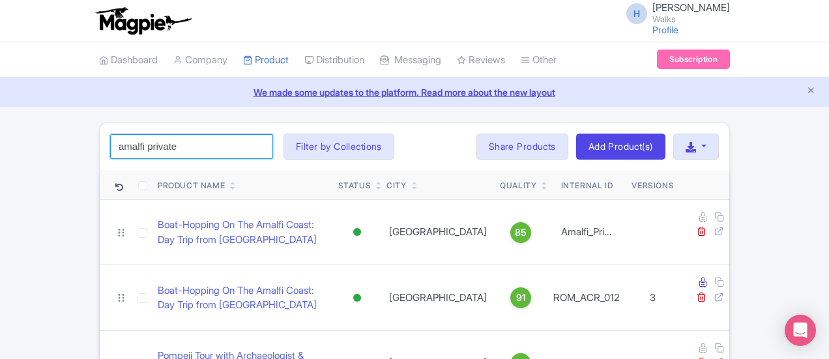
click button "Search" at bounding box center [0, 0] width 0 height 0
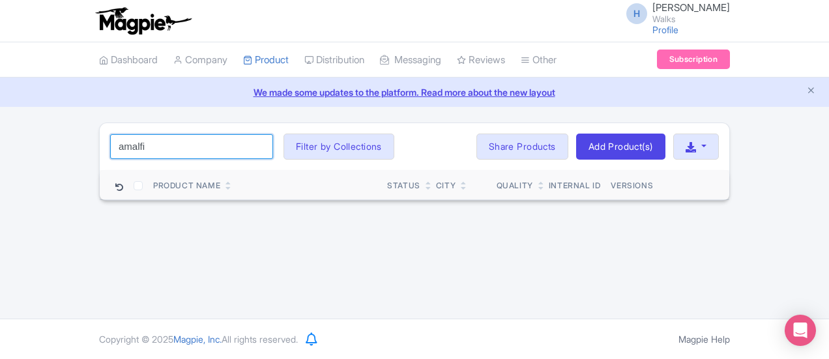
type input "amalfi"
click button "Search" at bounding box center [0, 0] width 0 height 0
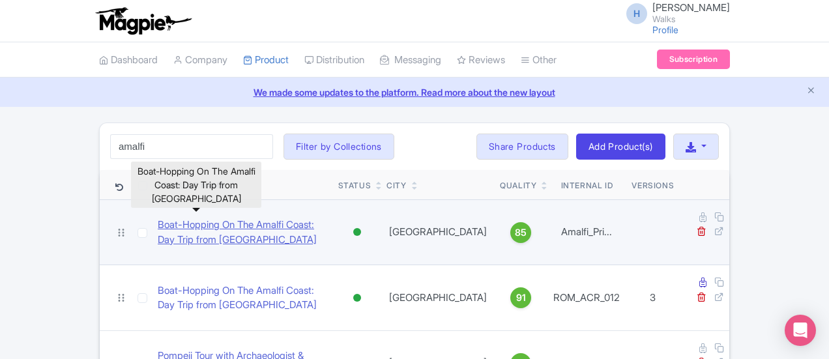
click at [208, 226] on link "Boat-Hopping On The Amalfi Coast: Day Trip from [GEOGRAPHIC_DATA]" at bounding box center [243, 232] width 170 height 29
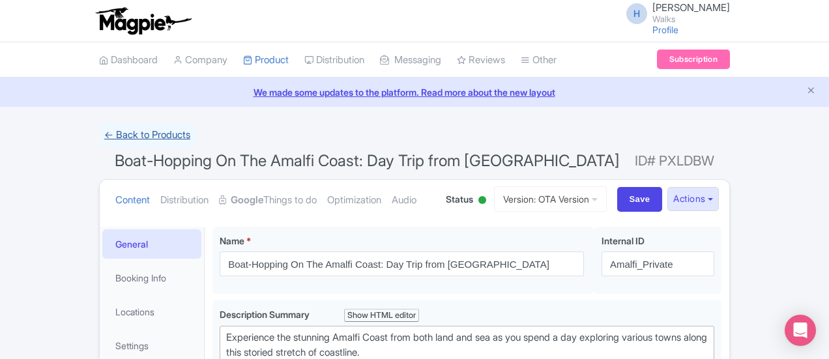
click at [99, 134] on link "← Back to Products" at bounding box center [147, 134] width 96 height 25
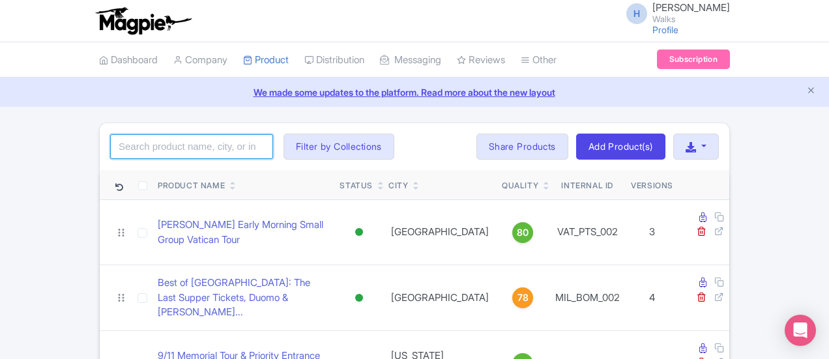
click at [140, 145] on input "search" at bounding box center [191, 146] width 163 height 25
type input "s"
